Goal: Task Accomplishment & Management: Use online tool/utility

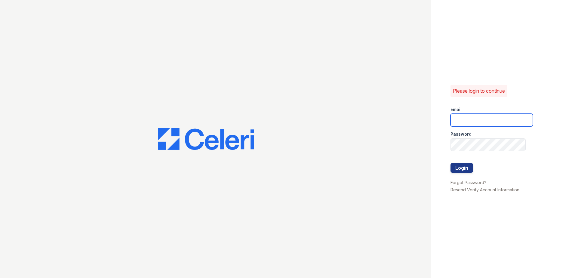
click at [472, 118] on input "email" at bounding box center [491, 120] width 82 height 13
type input "[EMAIL_ADDRESS][DOMAIN_NAME]"
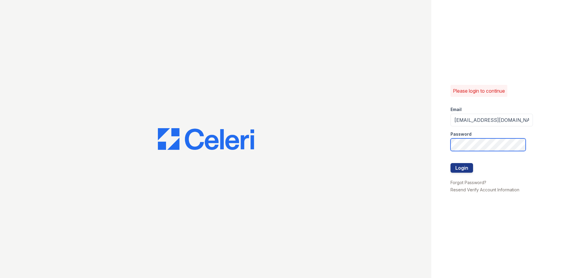
click at [450, 163] on button "Login" at bounding box center [461, 168] width 23 height 10
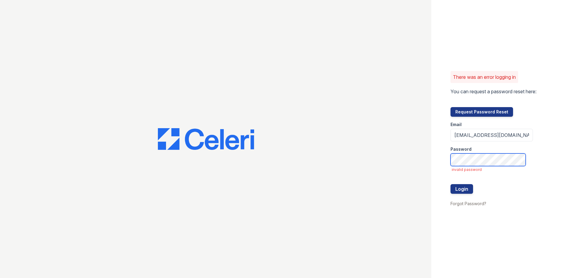
click at [450, 184] on button "Login" at bounding box center [461, 189] width 23 height 10
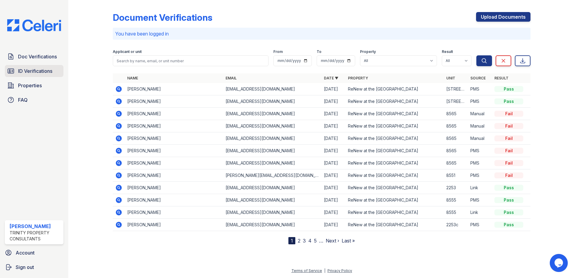
click at [50, 74] on span "ID Verifications" at bounding box center [35, 70] width 34 height 7
